Goal: Task Accomplishment & Management: Manage account settings

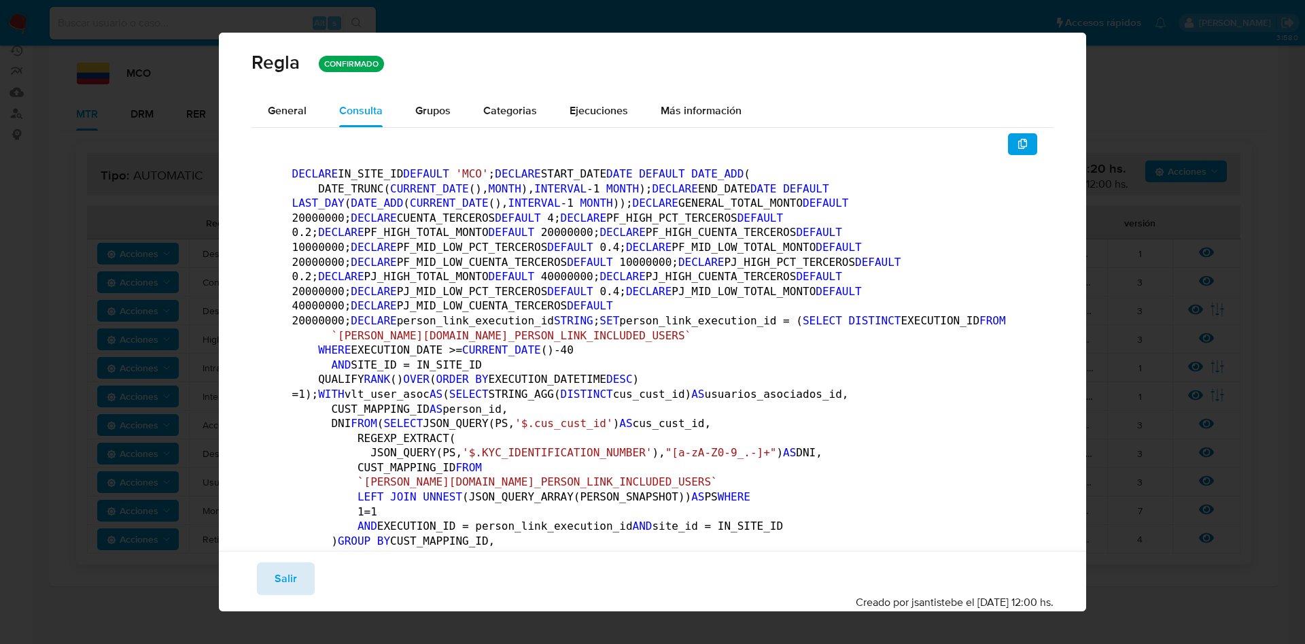
click at [272, 575] on button "Salir" at bounding box center [286, 578] width 58 height 33
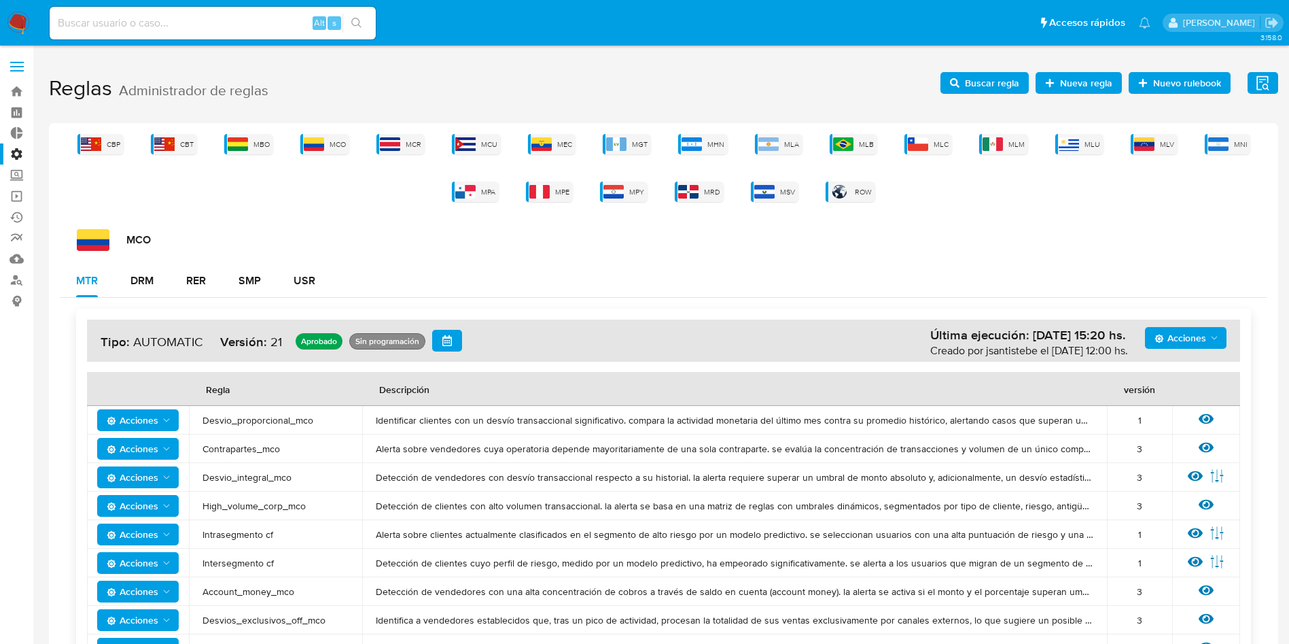
click at [2, 64] on label at bounding box center [17, 66] width 34 height 29
click at [0, 0] on input "checkbox" at bounding box center [0, 0] width 0 height 0
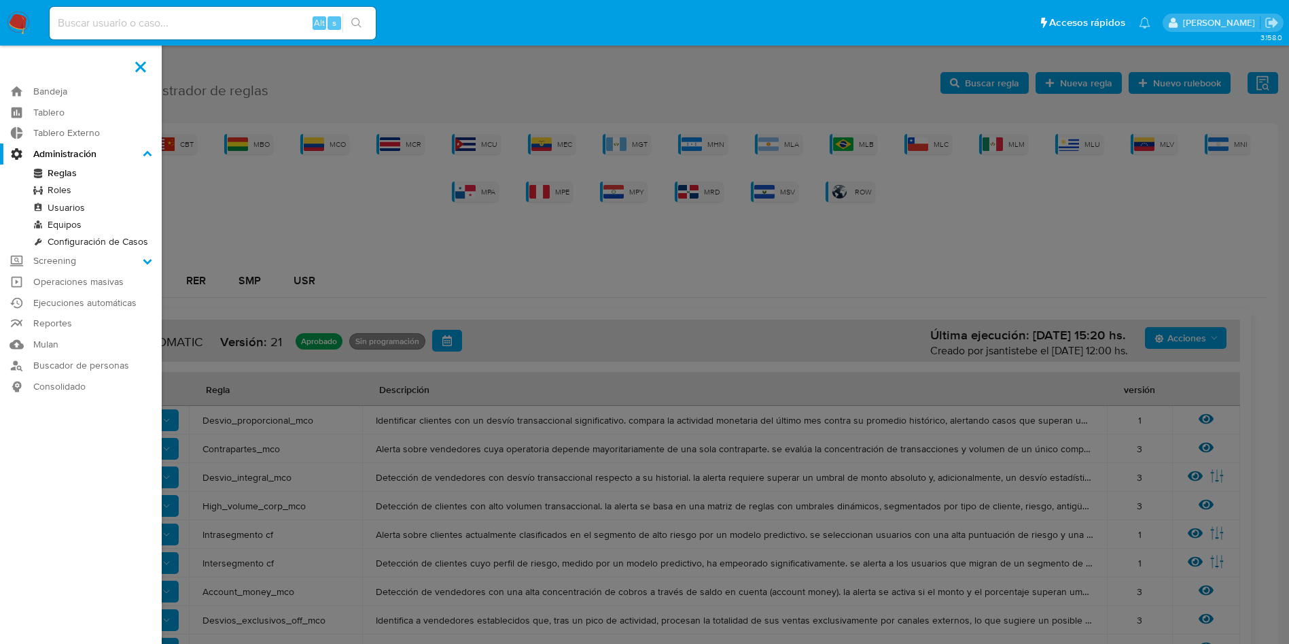
click at [45, 171] on link "Reglas" at bounding box center [81, 172] width 162 height 17
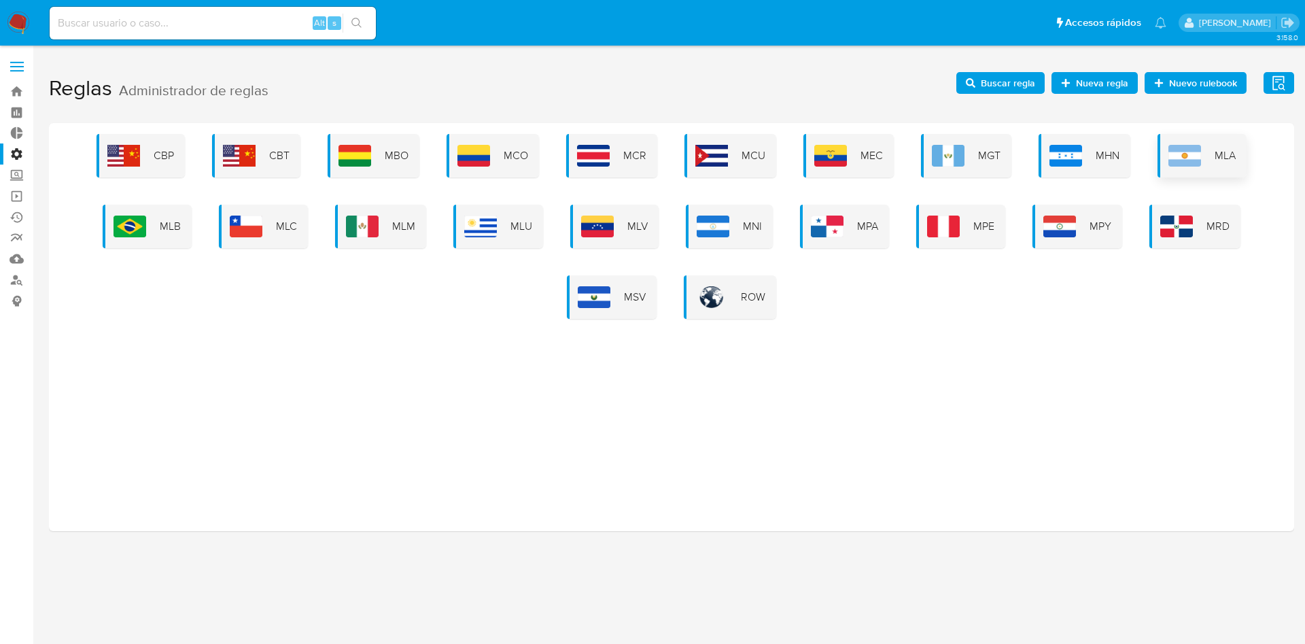
click at [1180, 149] on img at bounding box center [1184, 156] width 33 height 22
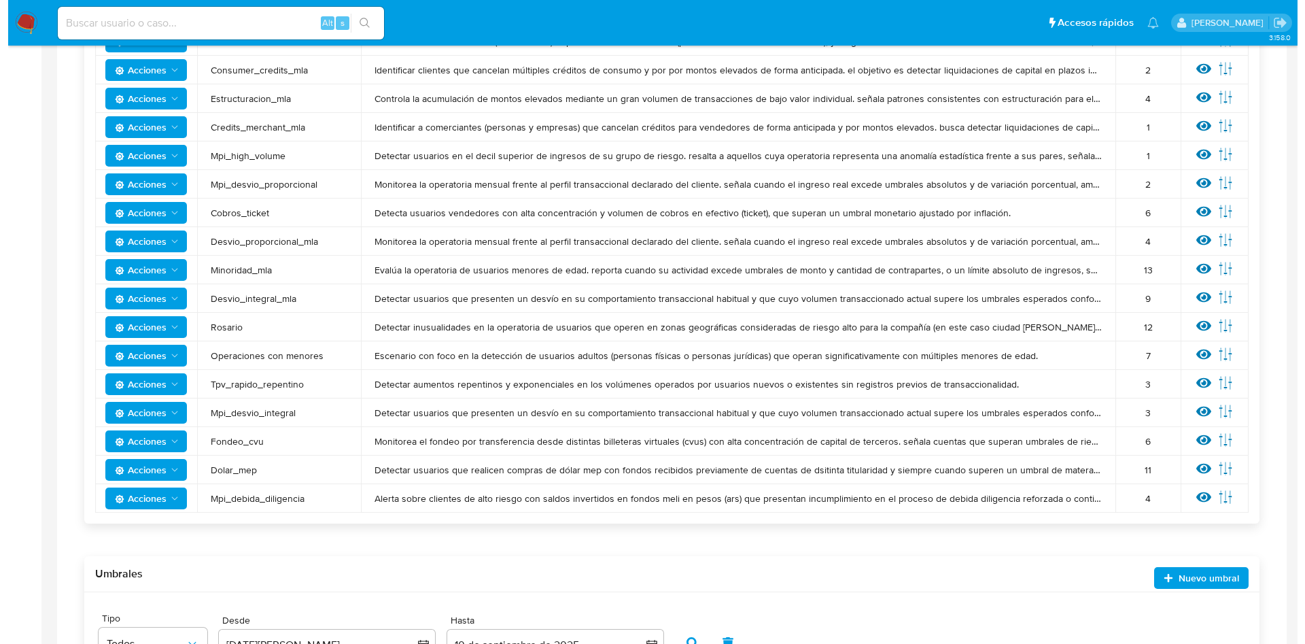
scroll to position [501, 0]
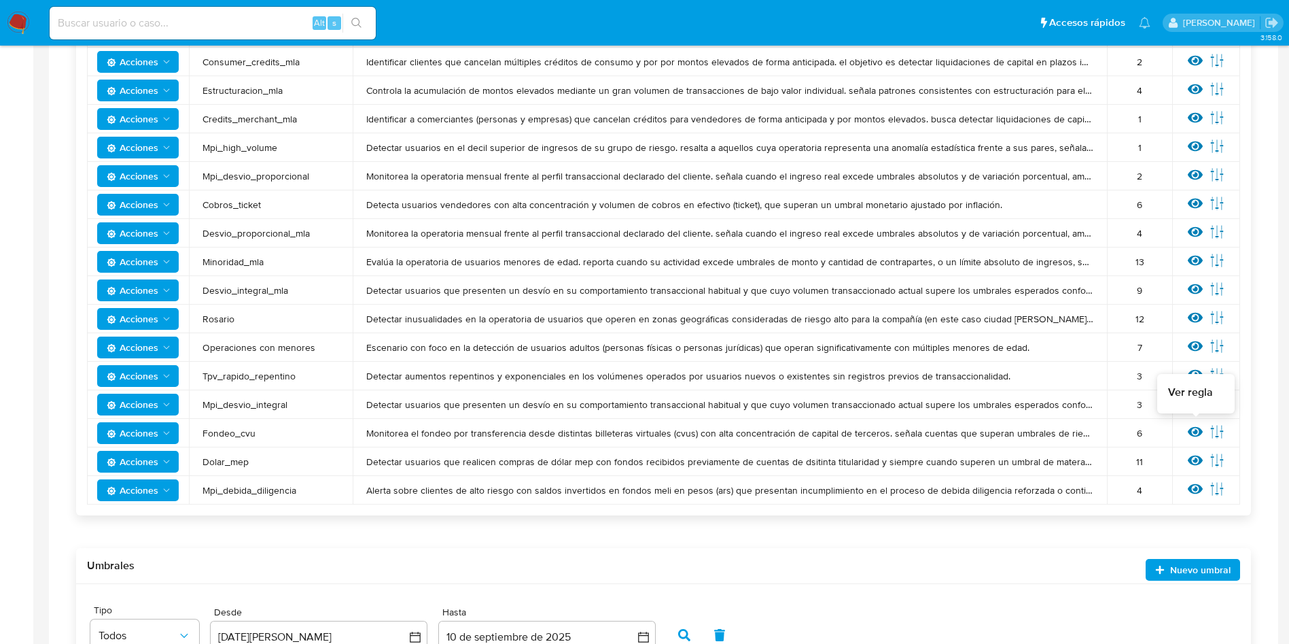
click at [1193, 428] on icon at bounding box center [1195, 432] width 15 height 10
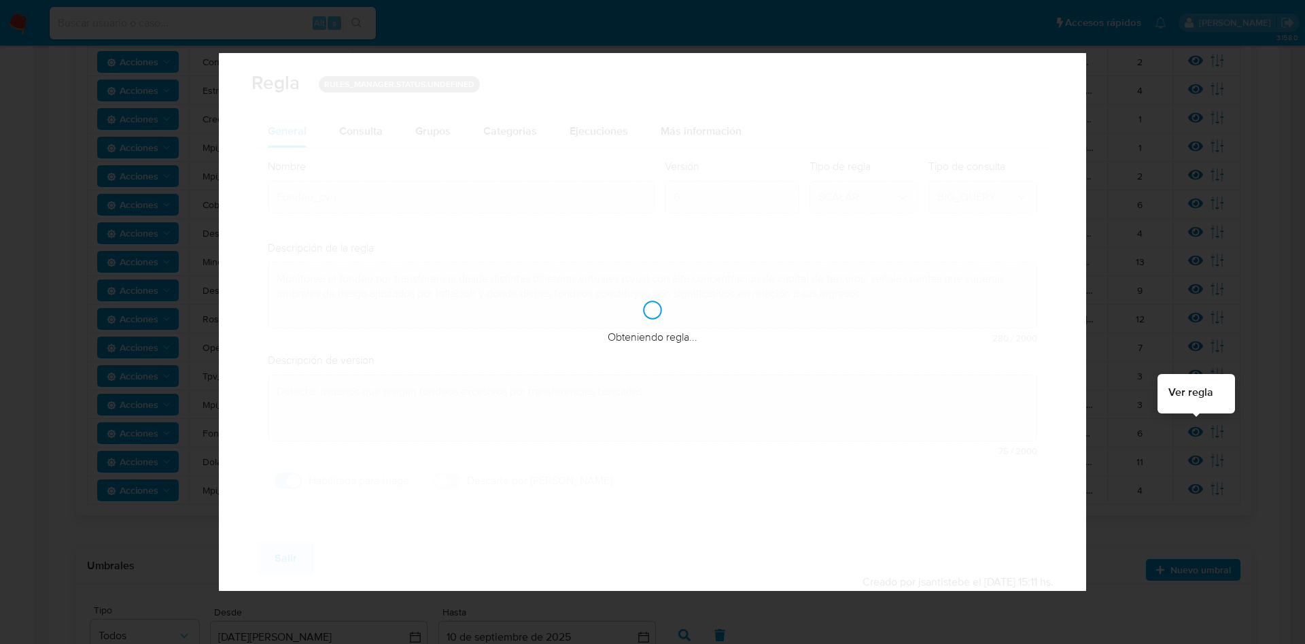
checkbox input "true"
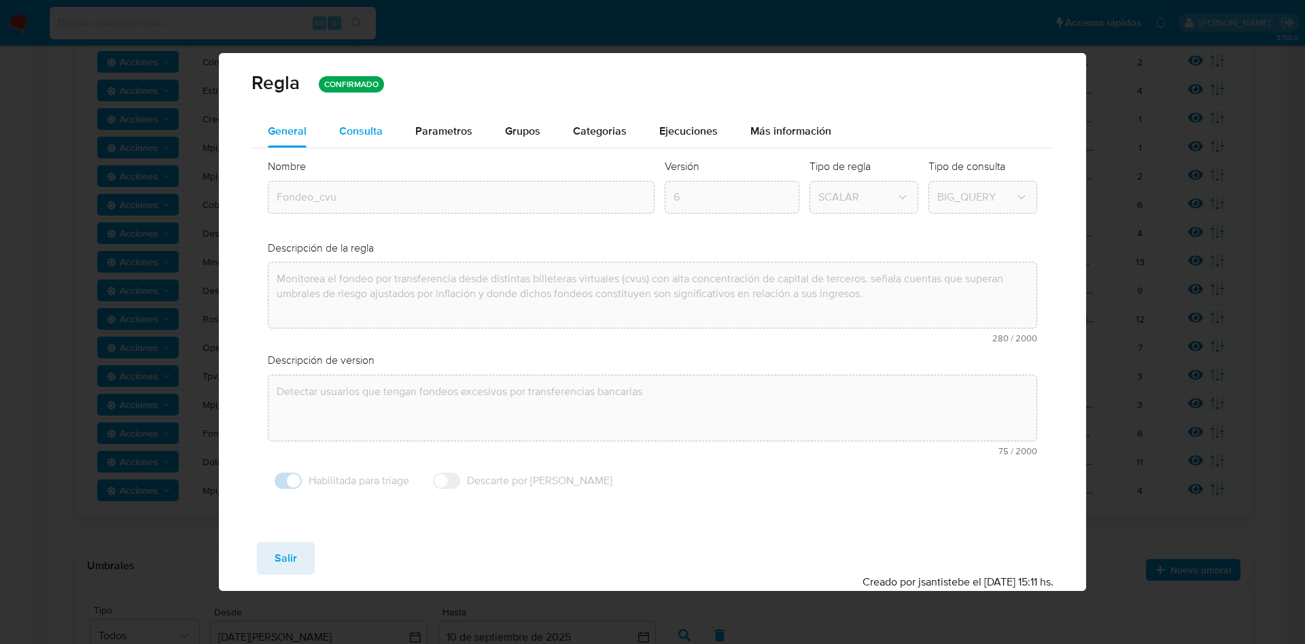
click at [375, 138] on span "Consulta" at bounding box center [361, 131] width 44 height 16
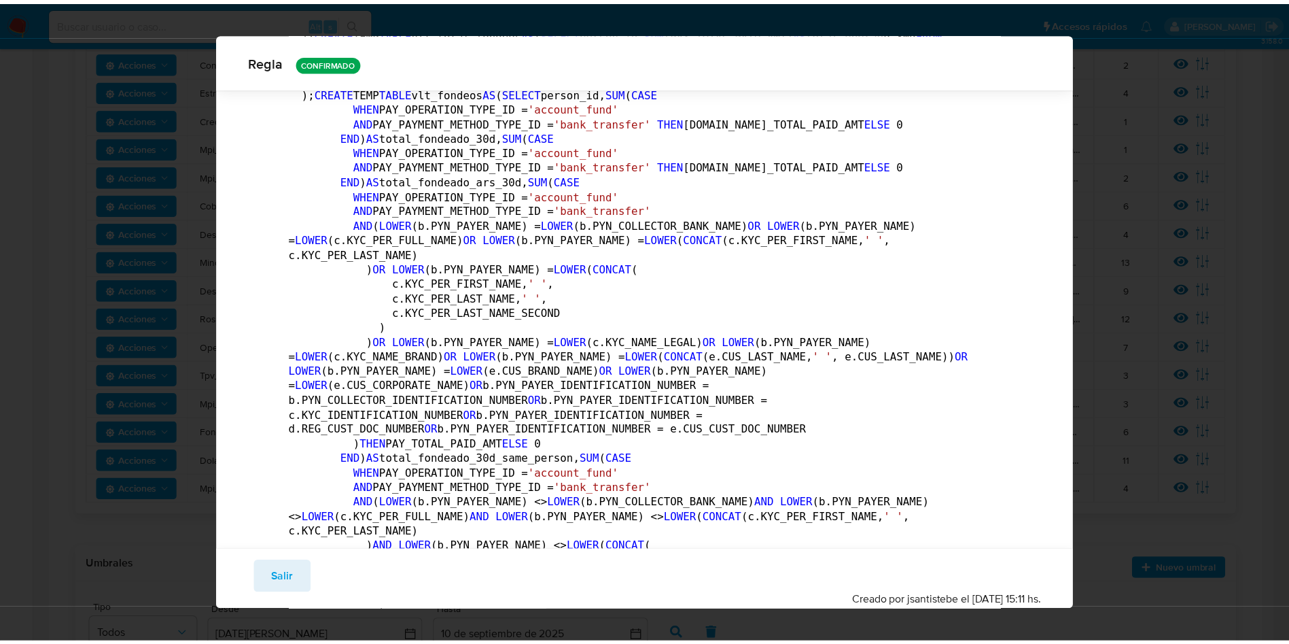
scroll to position [0, 0]
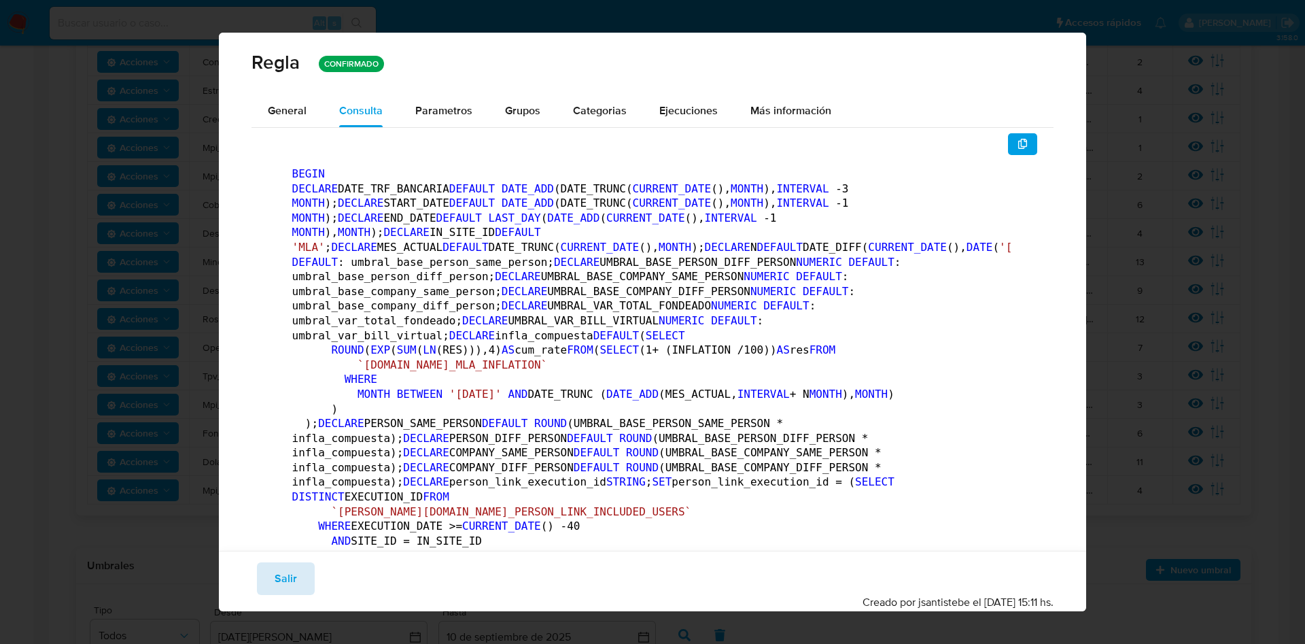
click at [287, 569] on span "Salir" at bounding box center [286, 578] width 22 height 30
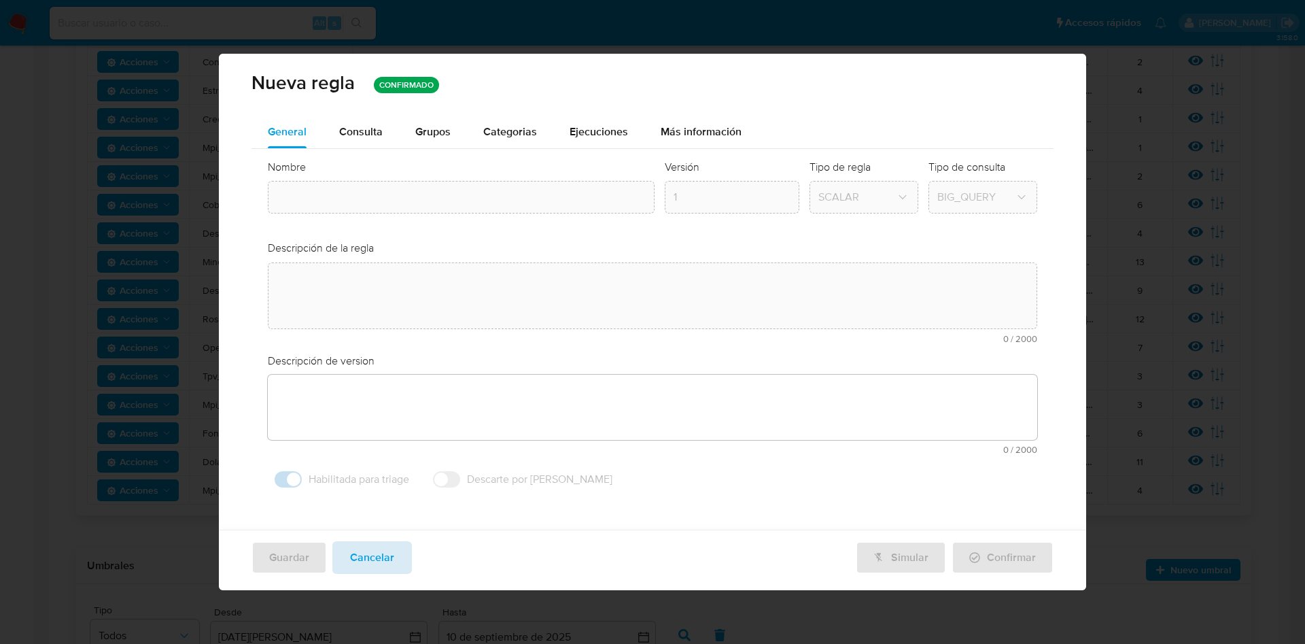
type textarea "Monitorea el fondeo por transferencia desde distintas billeteras virtuales (cvu…"
type textarea "Detectar usuarios que tengan fondeos excesivos por transferencias bancarias"
type input "Fondeo_cvu"
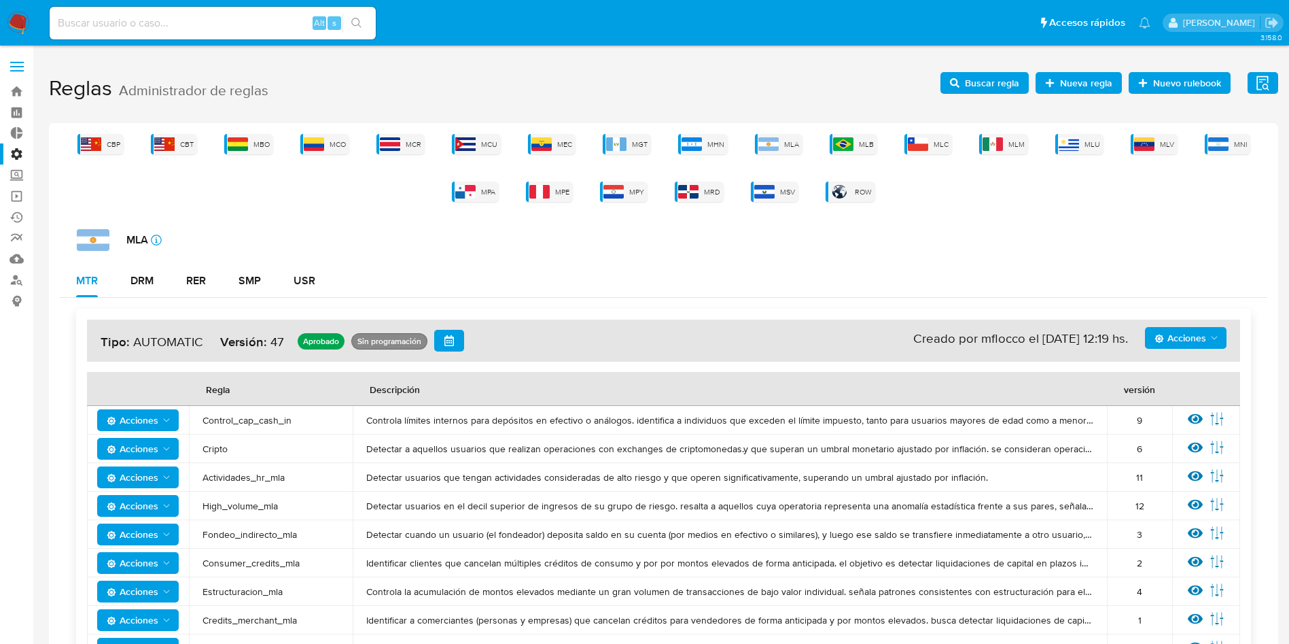
click at [7, 62] on label at bounding box center [17, 66] width 34 height 29
click at [0, 0] on input "checkbox" at bounding box center [0, 0] width 0 height 0
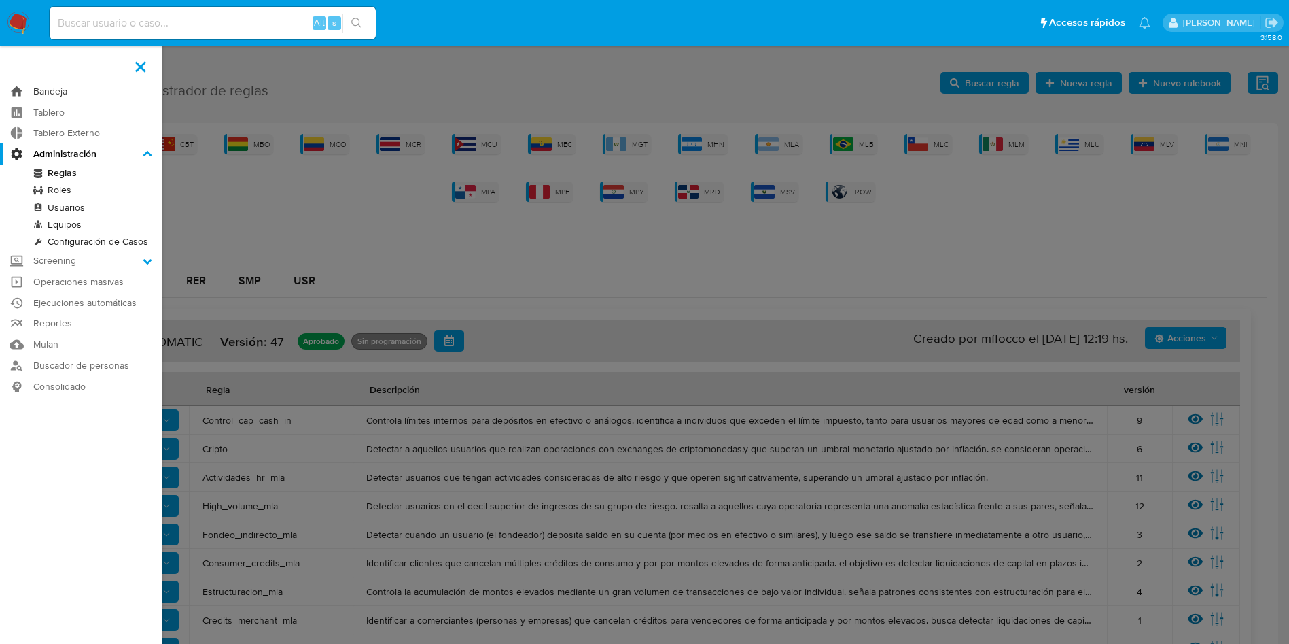
click at [59, 98] on link "Bandeja" at bounding box center [81, 91] width 162 height 21
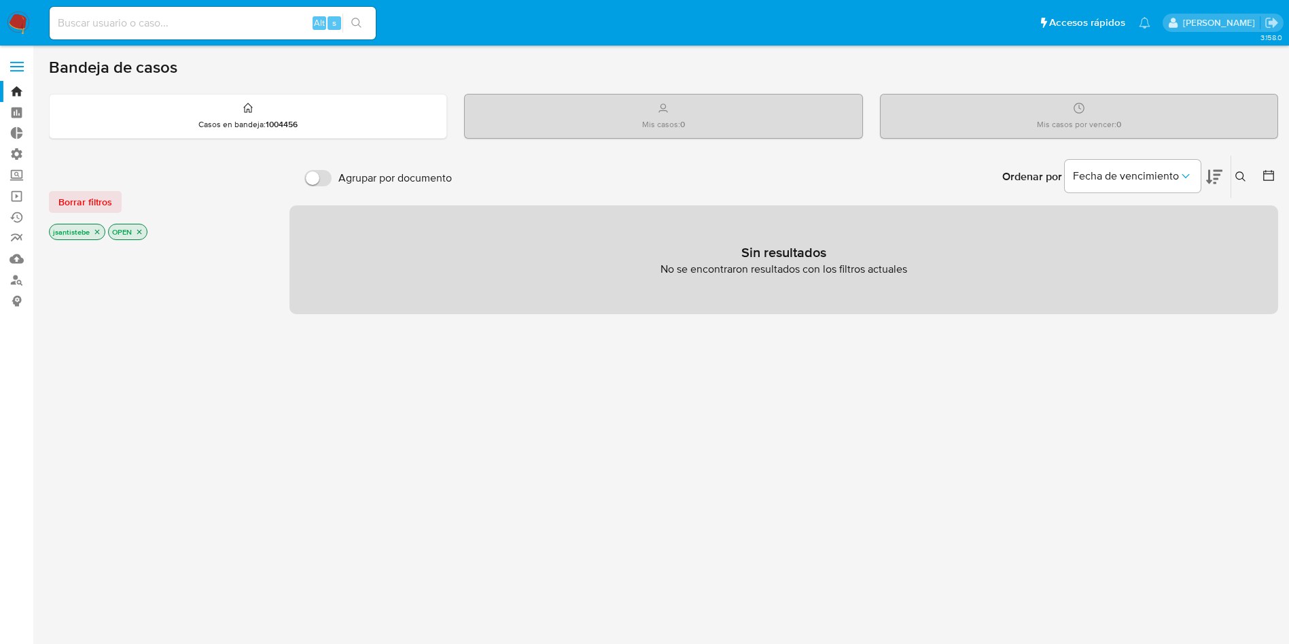
click at [20, 70] on span at bounding box center [17, 71] width 14 height 2
click at [0, 0] on input "checkbox" at bounding box center [0, 0] width 0 height 0
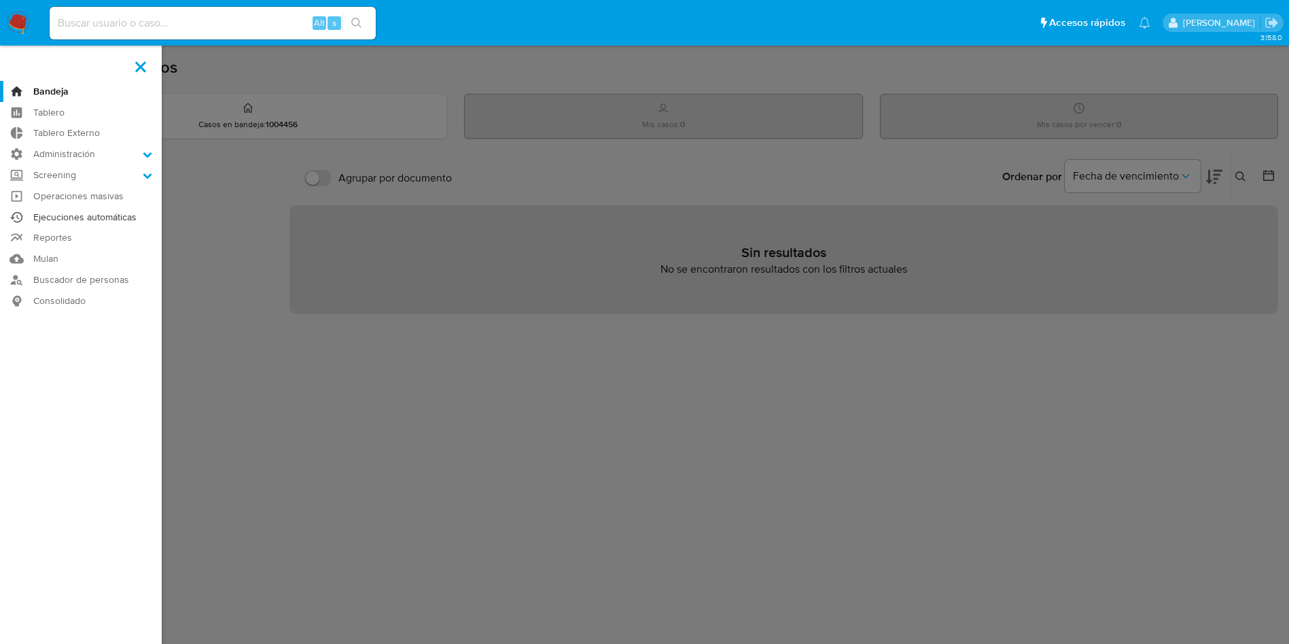
click at [92, 215] on link "Ejecuciones automáticas" at bounding box center [81, 217] width 162 height 21
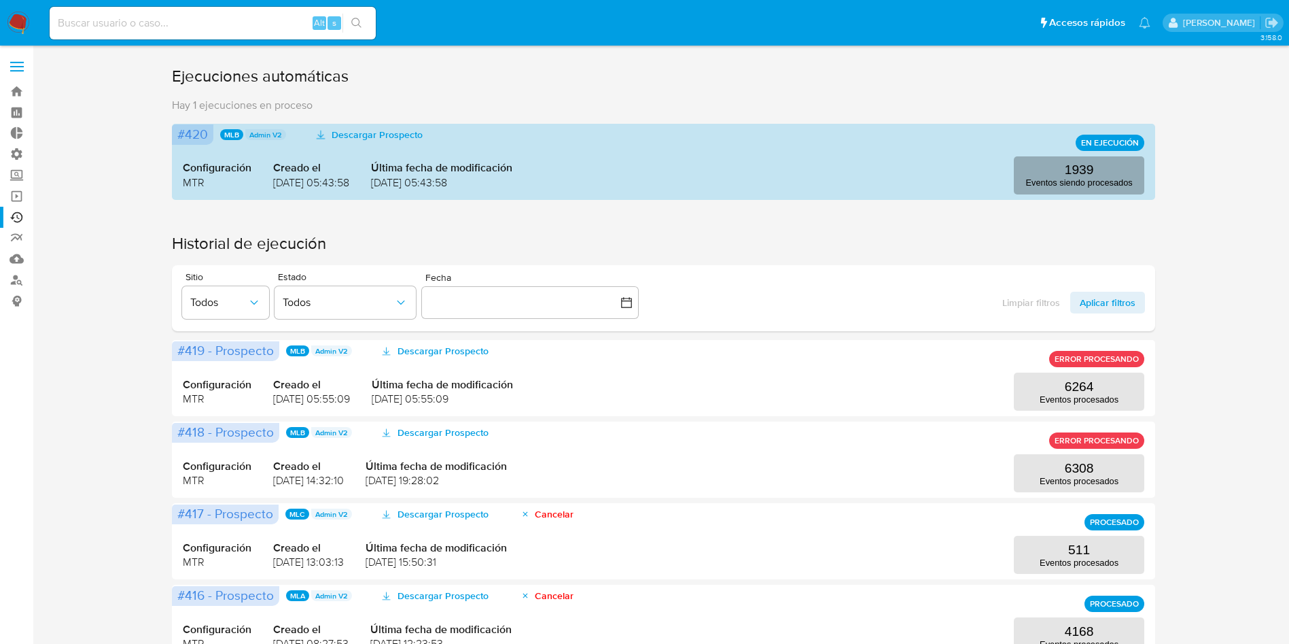
click at [1085, 179] on p "Eventos siendo procesados" at bounding box center [1079, 182] width 107 height 10
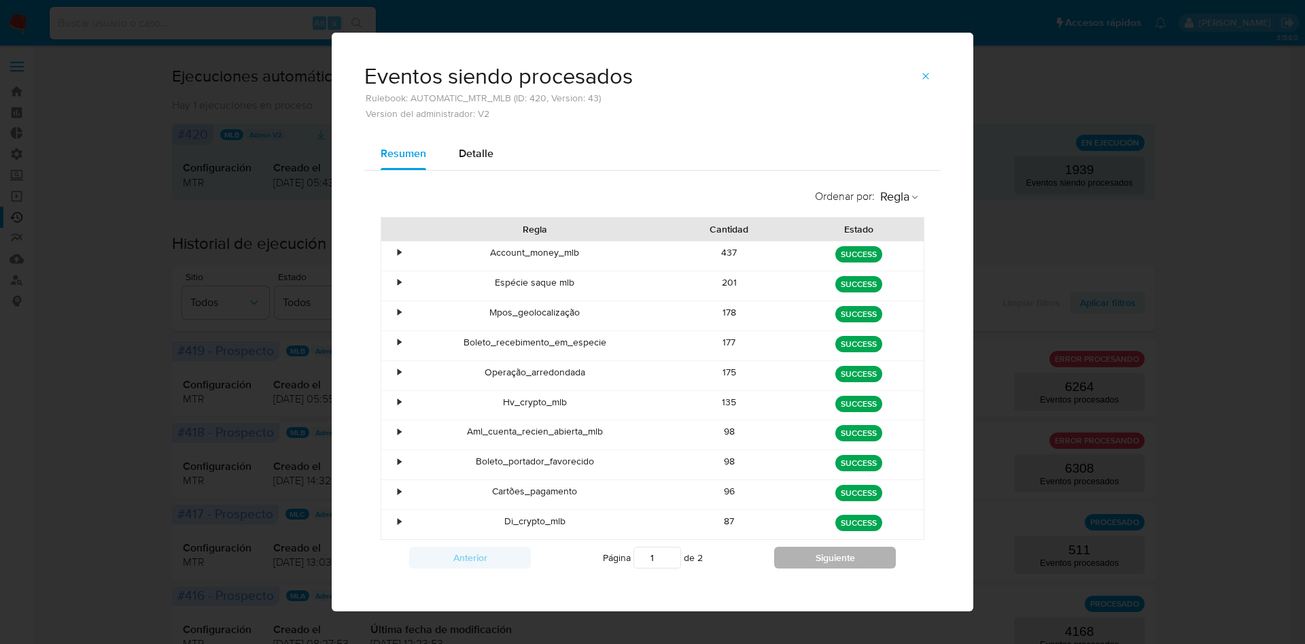
click at [800, 567] on button "Siguiente" at bounding box center [835, 557] width 122 height 22
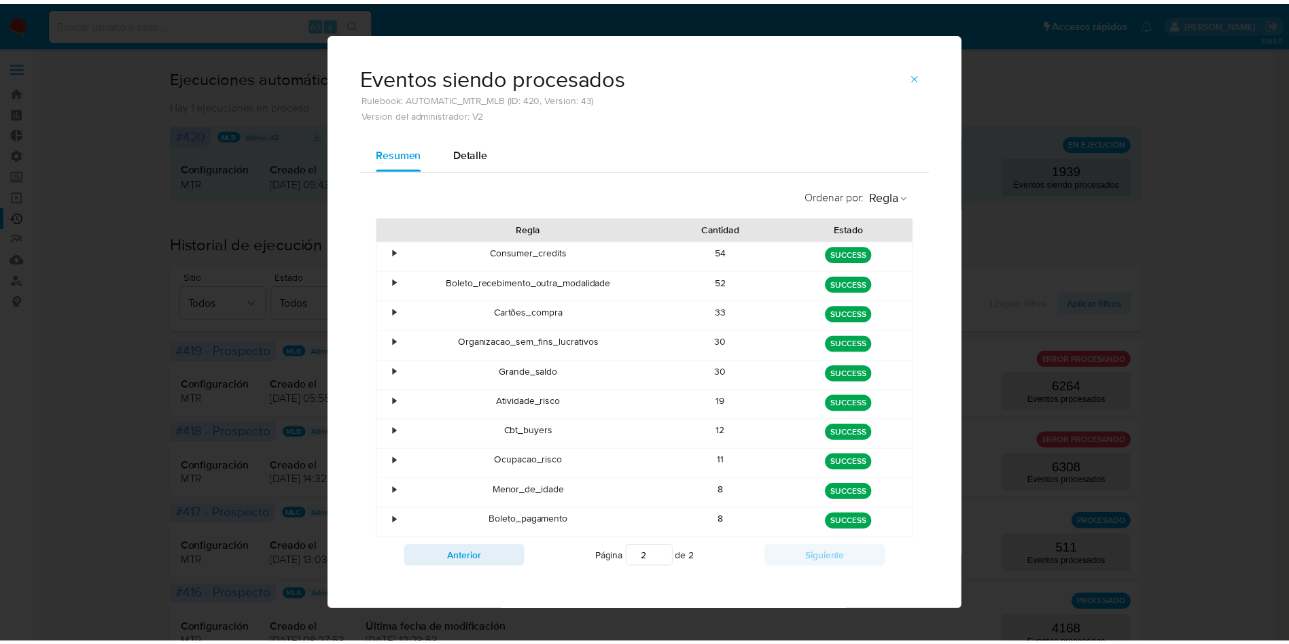
scroll to position [7, 0]
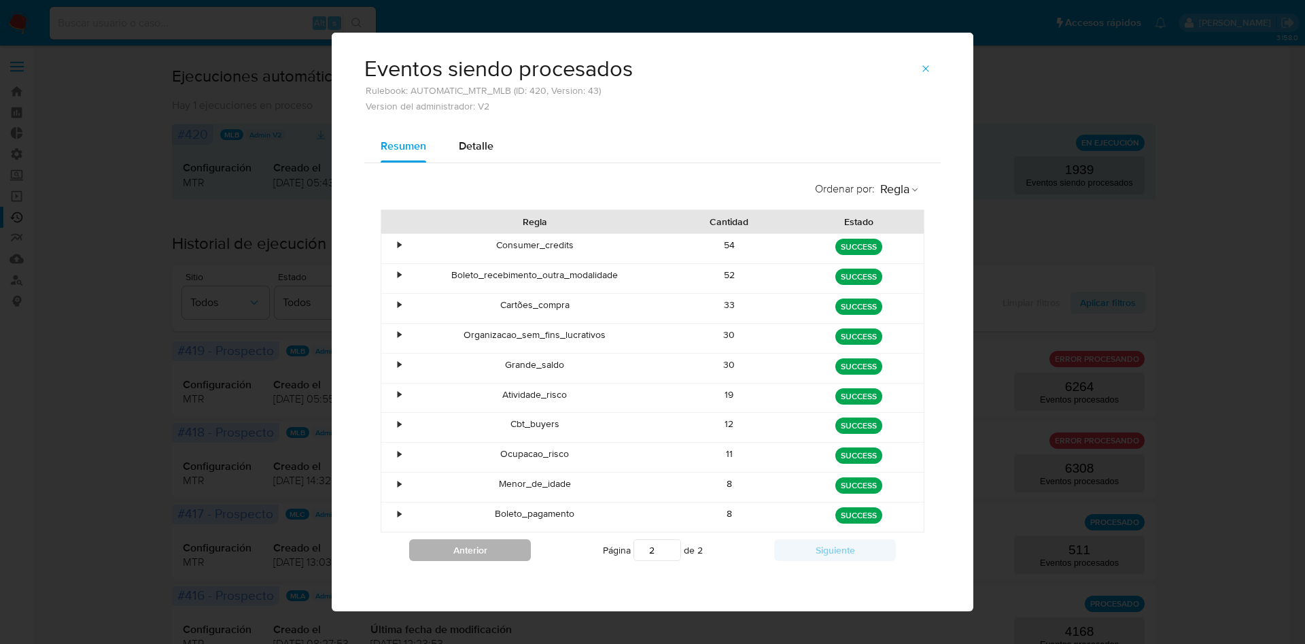
click at [509, 553] on button "Anterior" at bounding box center [470, 550] width 122 height 22
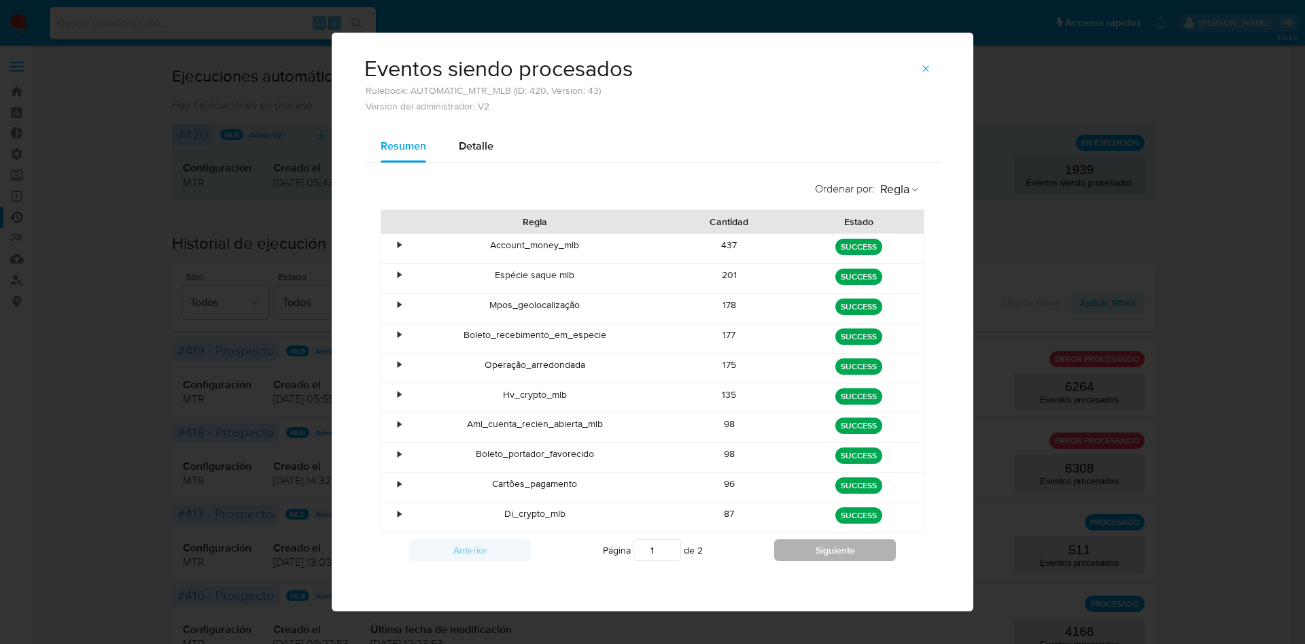
click at [807, 555] on button "Siguiente" at bounding box center [835, 550] width 122 height 22
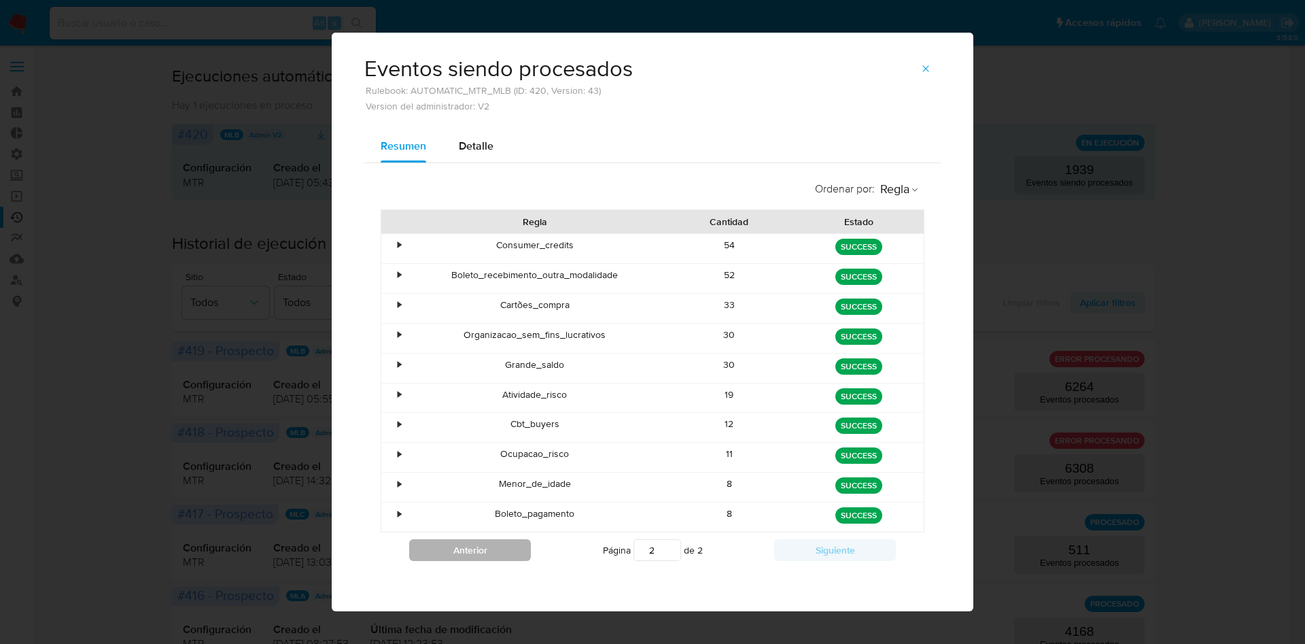
click at [459, 542] on button "Anterior" at bounding box center [470, 550] width 122 height 22
type input "1"
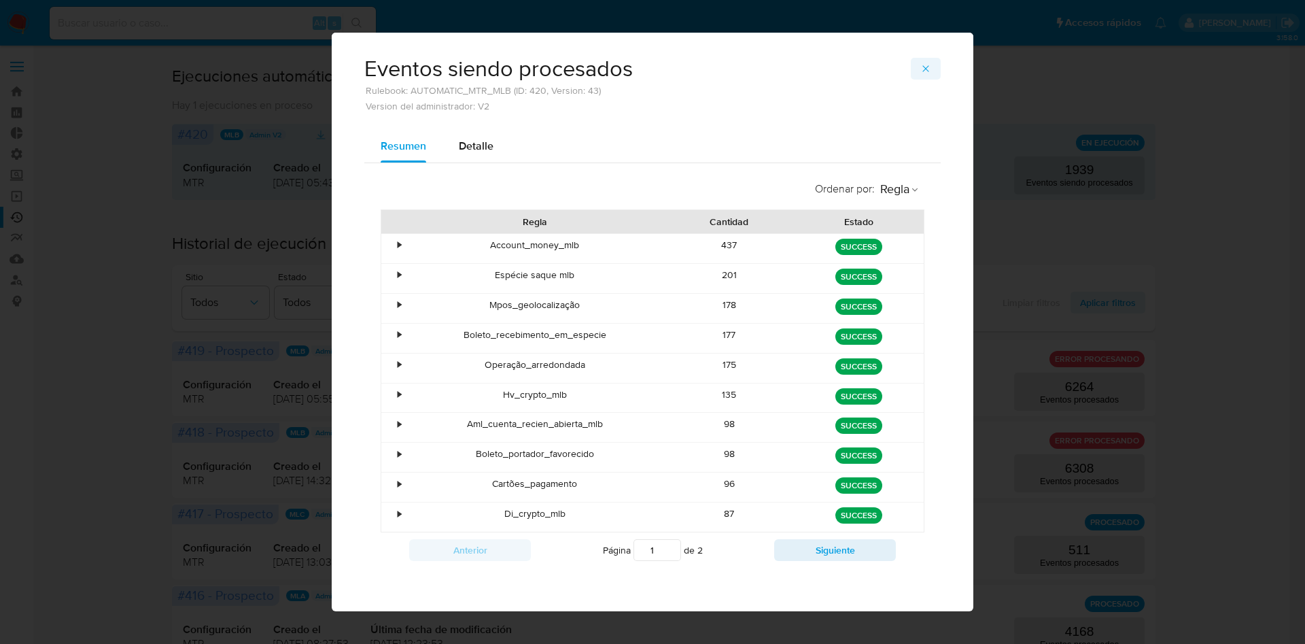
click at [920, 73] on icon "button" at bounding box center [925, 68] width 11 height 11
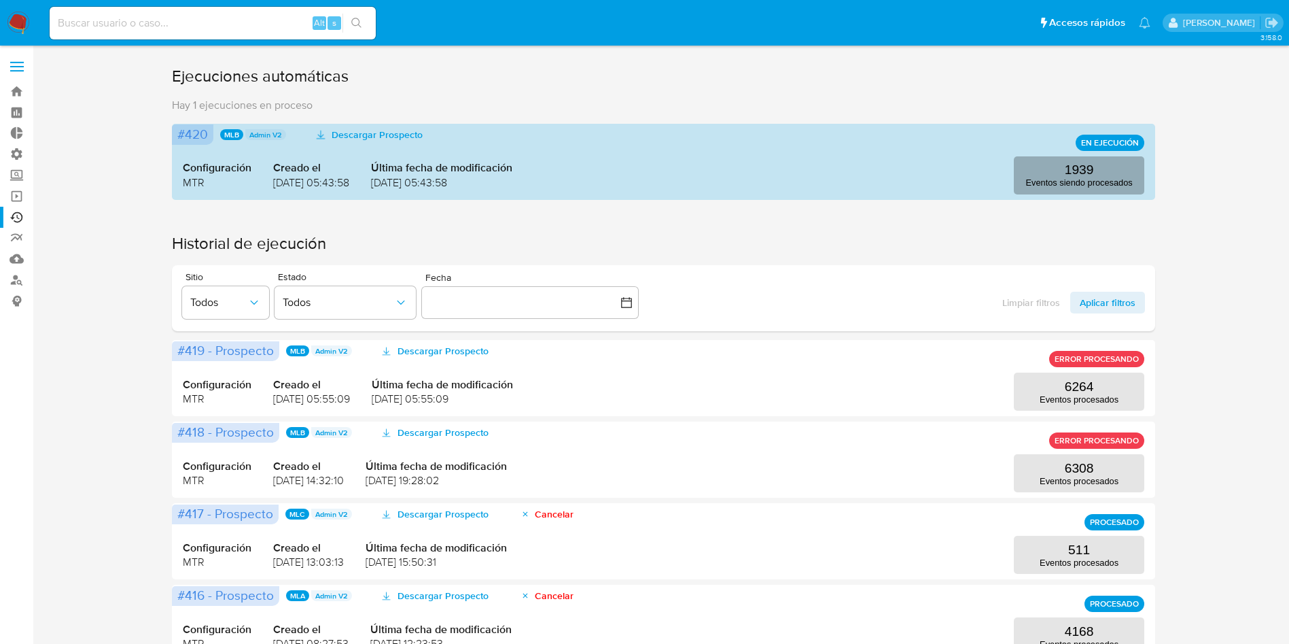
click at [1096, 178] on p "Eventos siendo procesados" at bounding box center [1079, 182] width 107 height 10
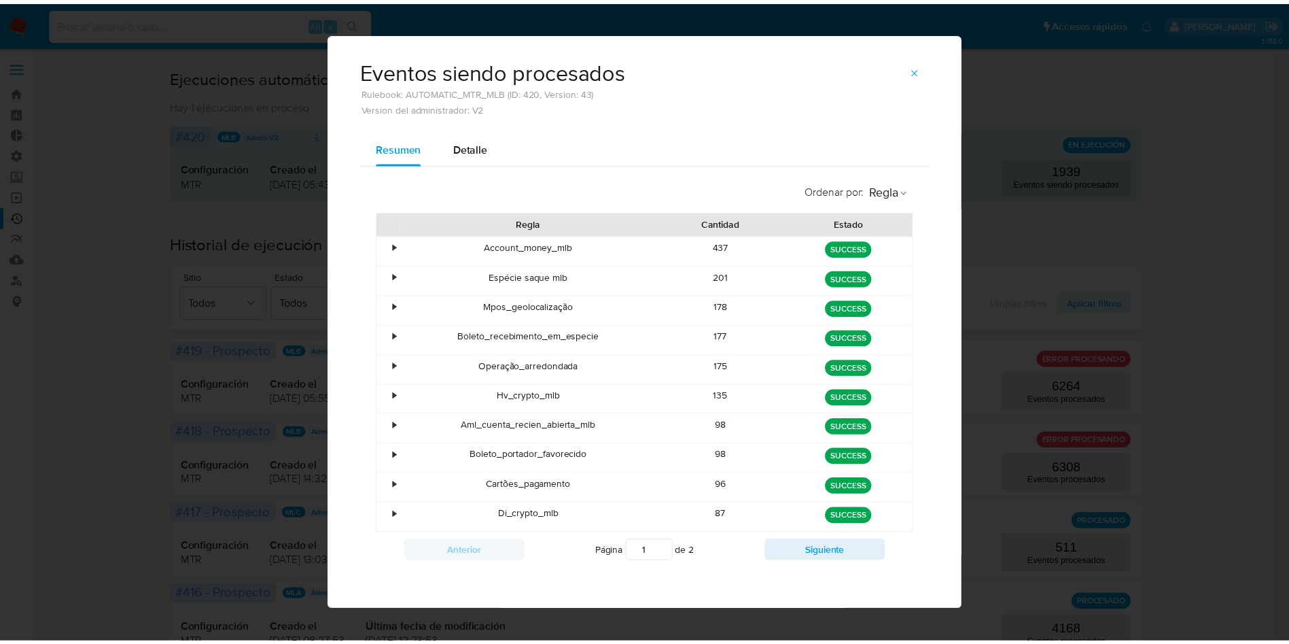
scroll to position [7, 0]
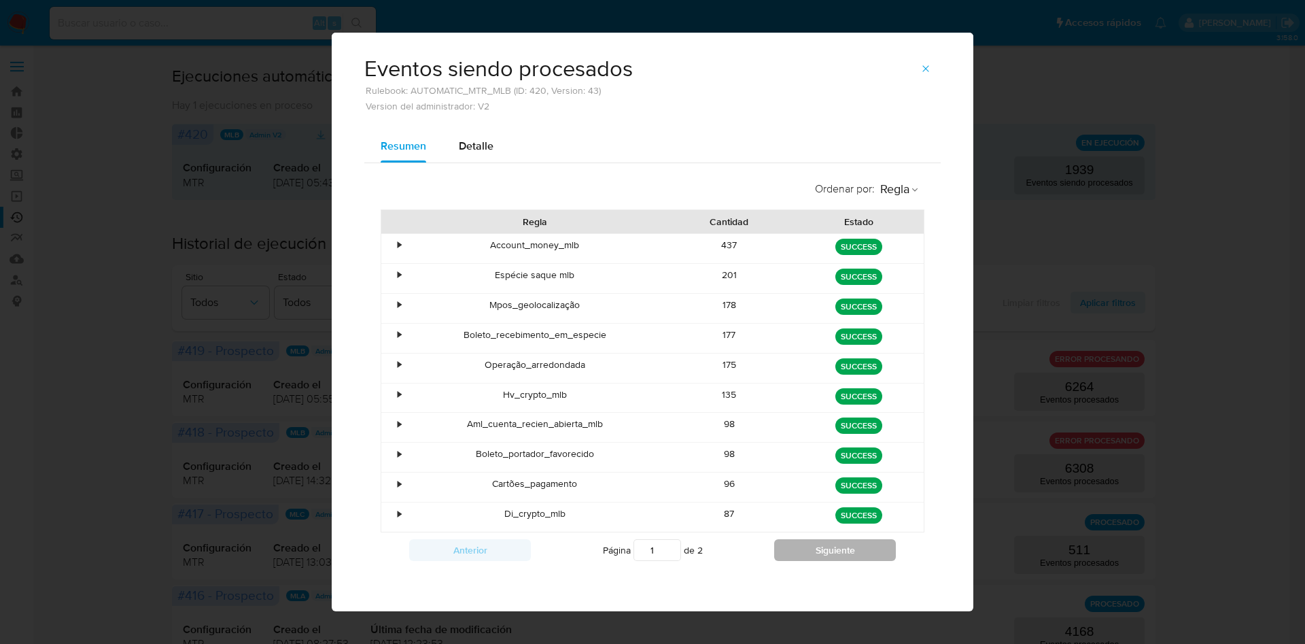
click at [775, 540] on button "Siguiente" at bounding box center [835, 550] width 122 height 22
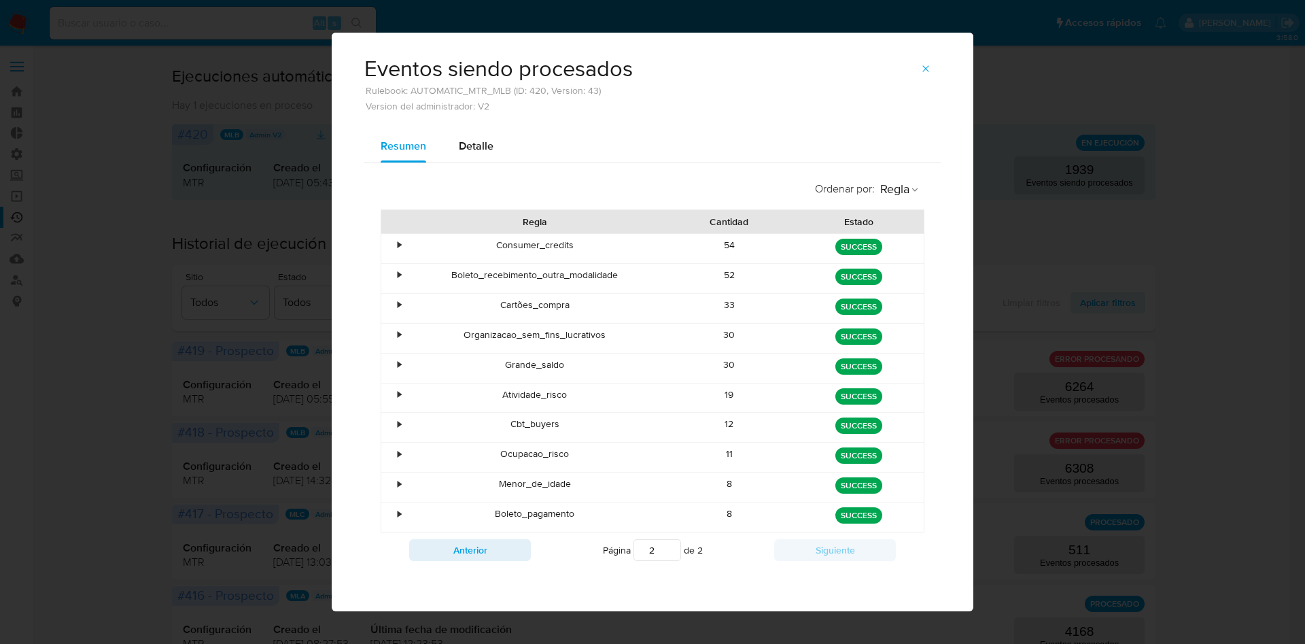
click at [531, 551] on div "Página 2 de 2" at bounding box center [652, 550] width 243 height 26
drag, startPoint x: 502, startPoint y: 538, endPoint x: 511, endPoint y: 519, distance: 21.0
click at [498, 538] on div "Anterior Página 2 de 2 Siguiente" at bounding box center [653, 549] width 544 height 35
click at [497, 557] on button "Anterior" at bounding box center [470, 550] width 122 height 22
type input "1"
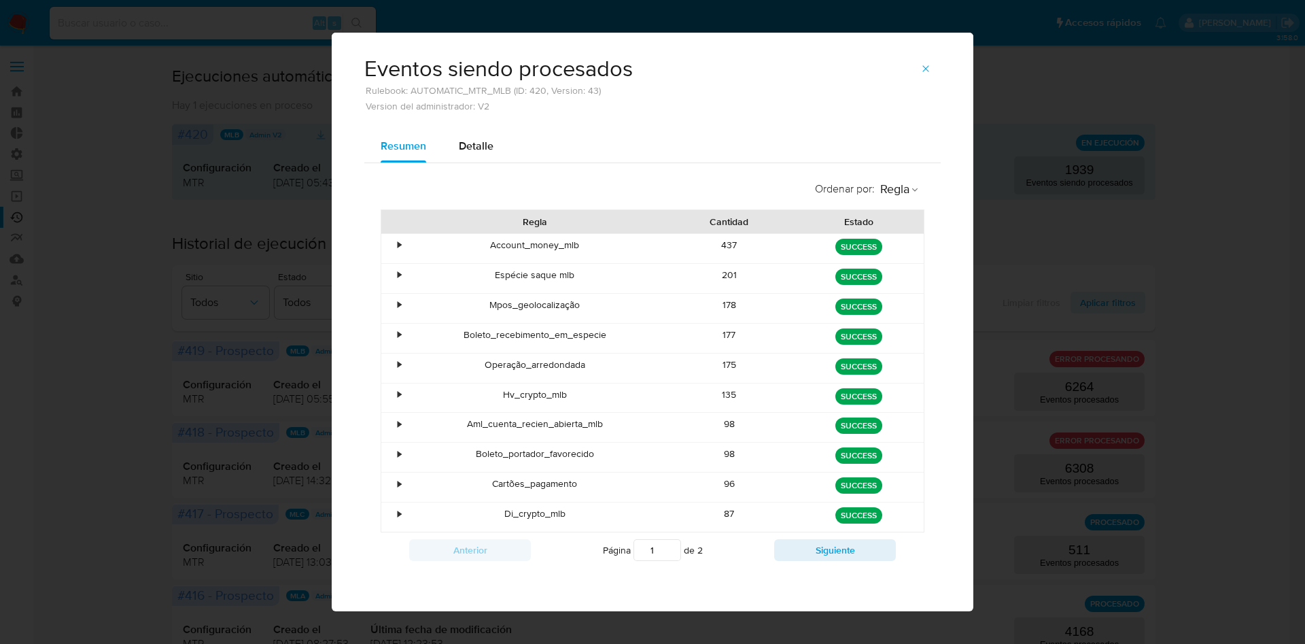
click at [918, 81] on div "Eventos siendo procesados Rulebook: AUTOMATIC_MTR_MLB (ID: 420, Version: 43) Ve…" at bounding box center [652, 84] width 576 height 53
click at [920, 71] on icon "button" at bounding box center [925, 68] width 11 height 11
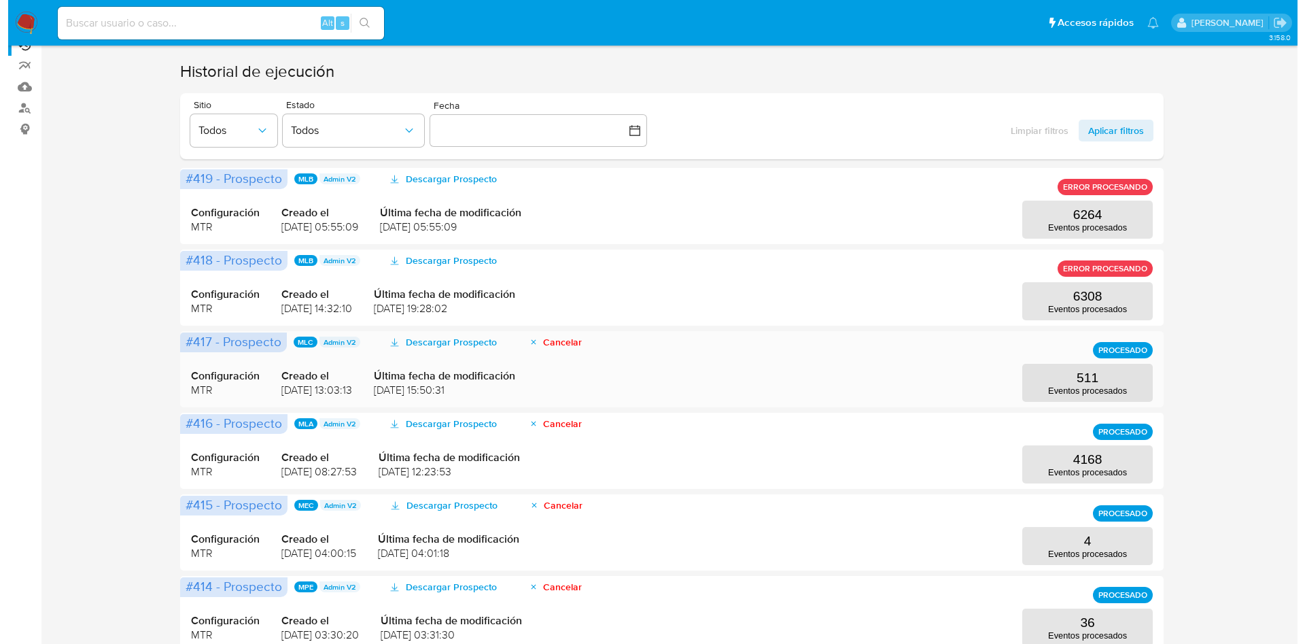
scroll to position [204, 0]
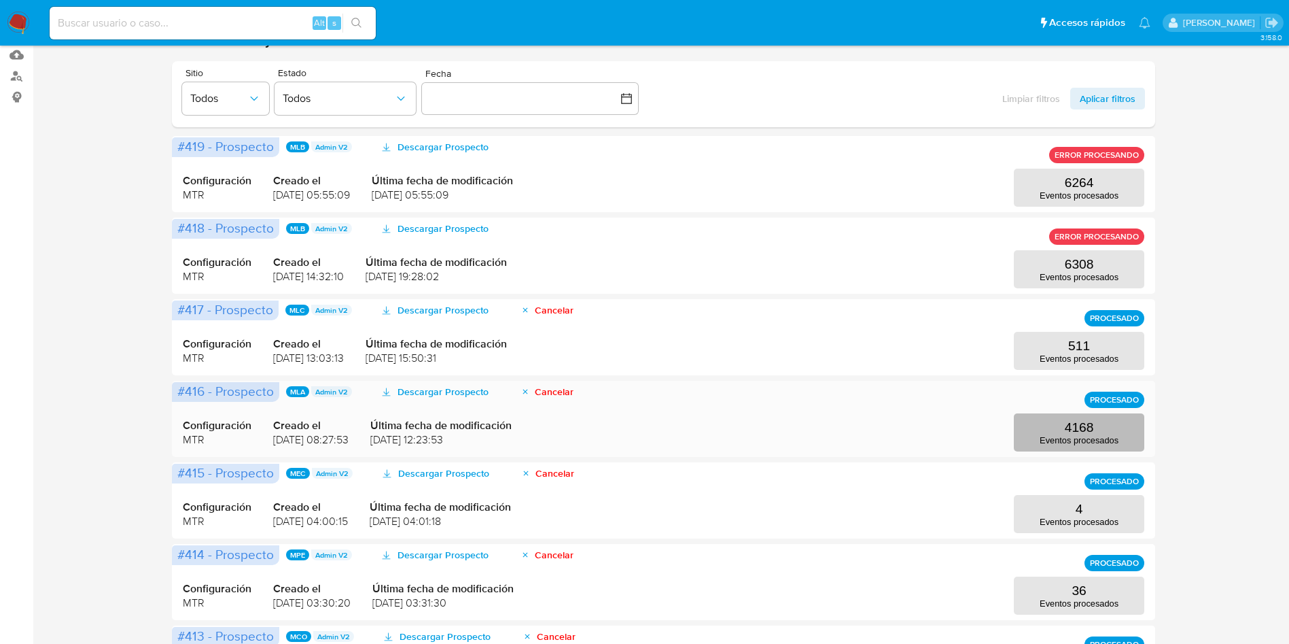
click at [1070, 427] on p "4168" at bounding box center [1079, 427] width 29 height 15
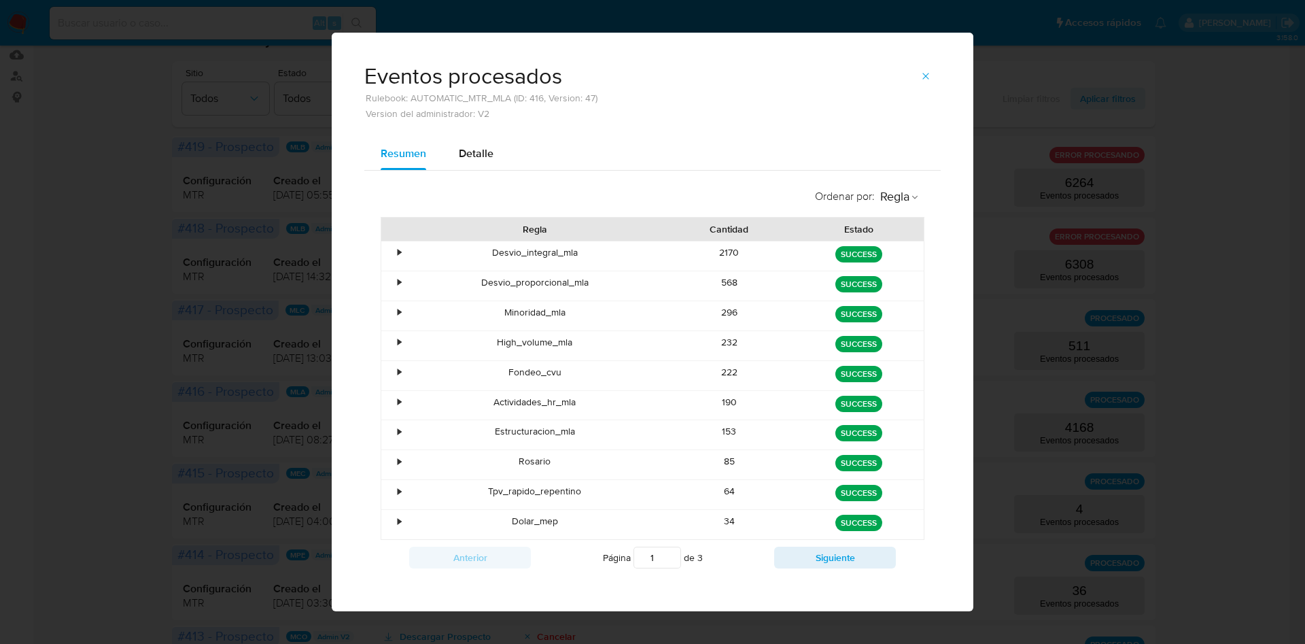
drag, startPoint x: 733, startPoint y: 274, endPoint x: 752, endPoint y: 274, distance: 19.7
click at [752, 274] on div "568" at bounding box center [730, 285] width 130 height 29
click at [737, 115] on div "Eventos procesados Rulebook: AUTOMATIC_MTR_MLA (ID: 416, Version: 47) Version d…" at bounding box center [653, 85] width 642 height 105
